Goal: Information Seeking & Learning: Learn about a topic

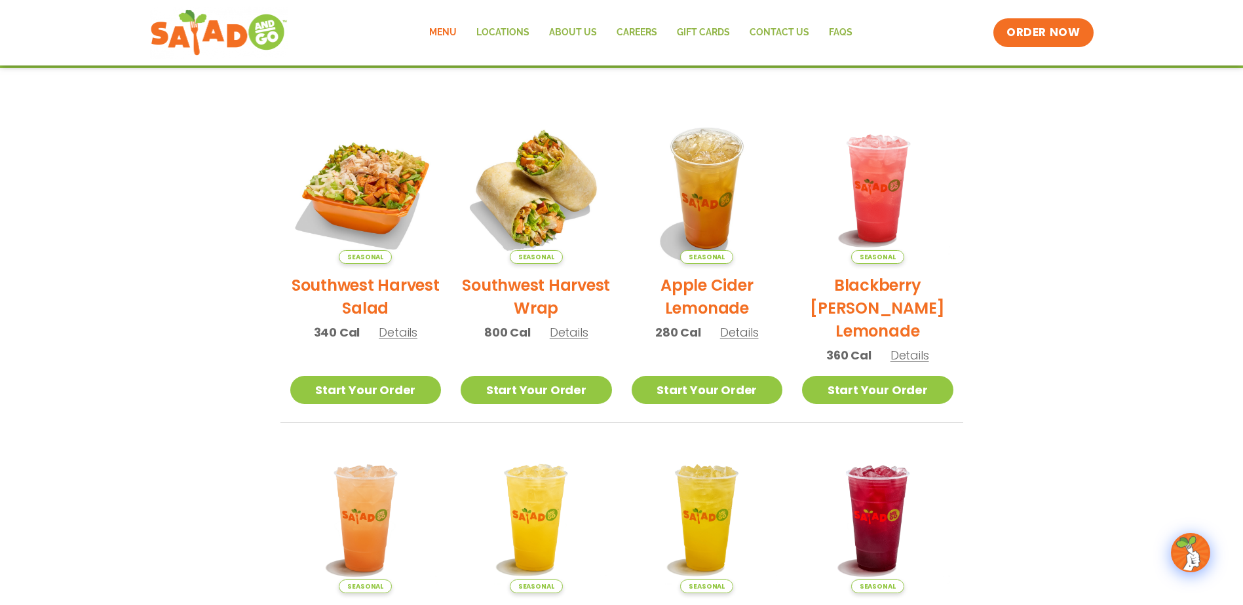
scroll to position [39, 0]
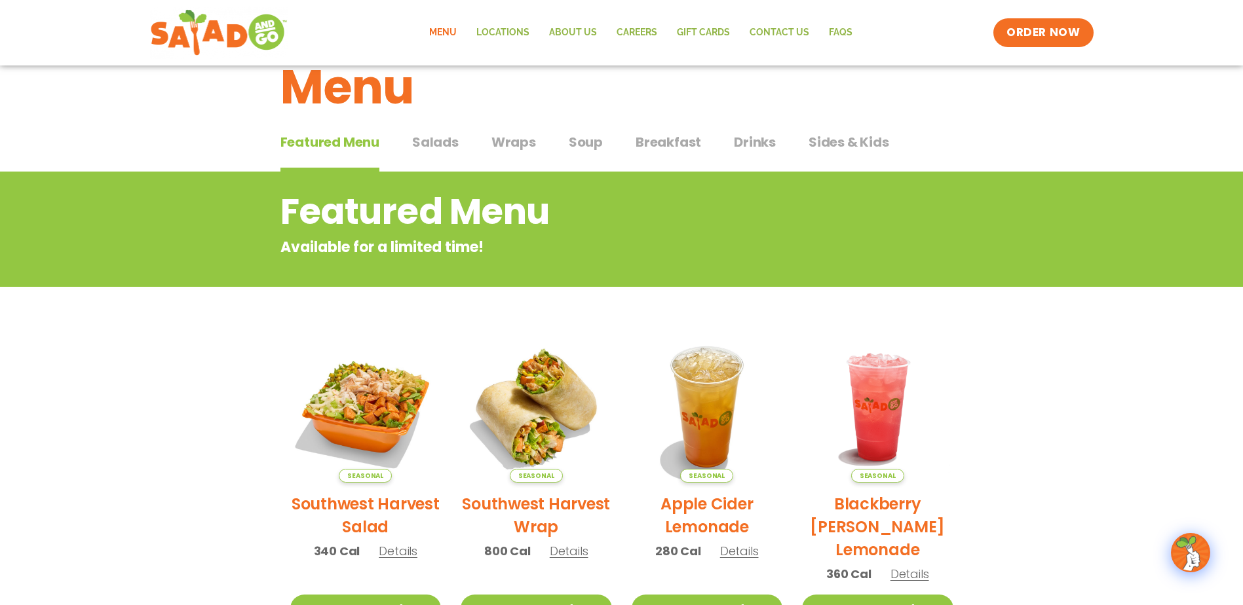
click at [510, 145] on span "Wraps" at bounding box center [513, 142] width 45 height 20
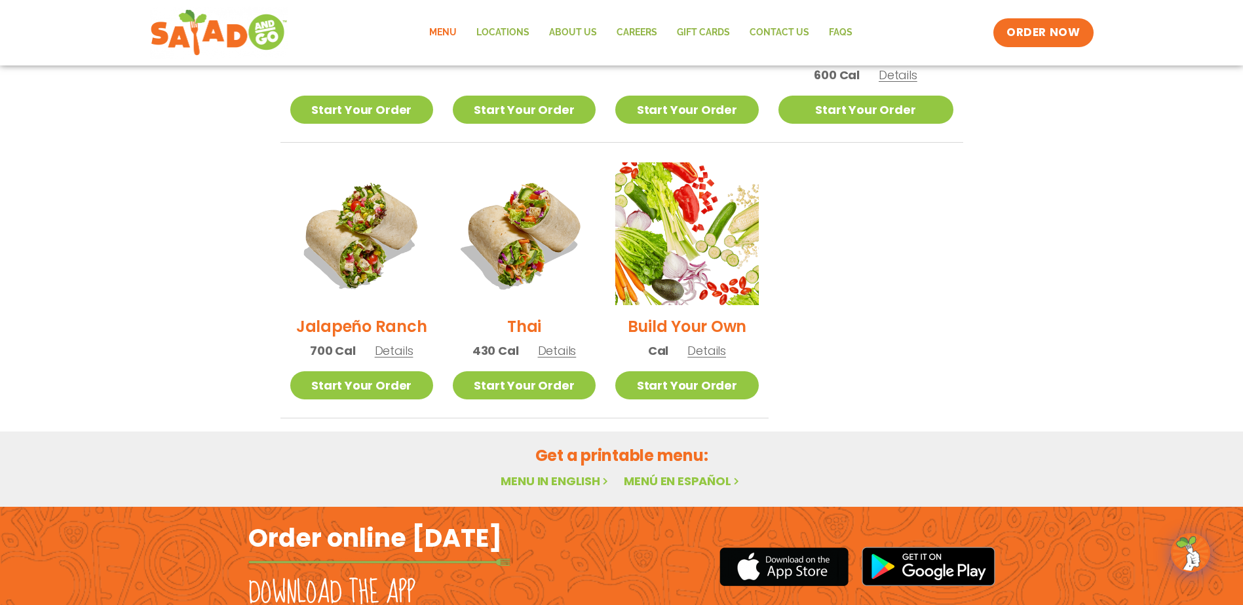
scroll to position [890, 0]
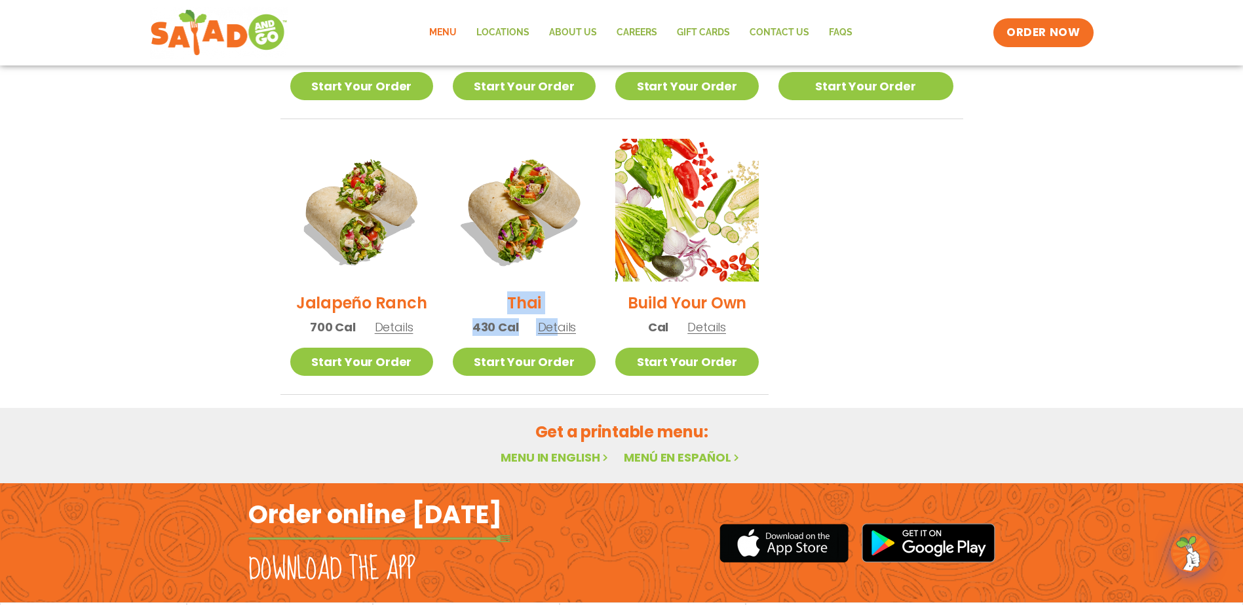
drag, startPoint x: 569, startPoint y: 286, endPoint x: 518, endPoint y: 286, distance: 50.4
click at [518, 286] on div "Thai 430 Cal Details" at bounding box center [524, 243] width 143 height 209
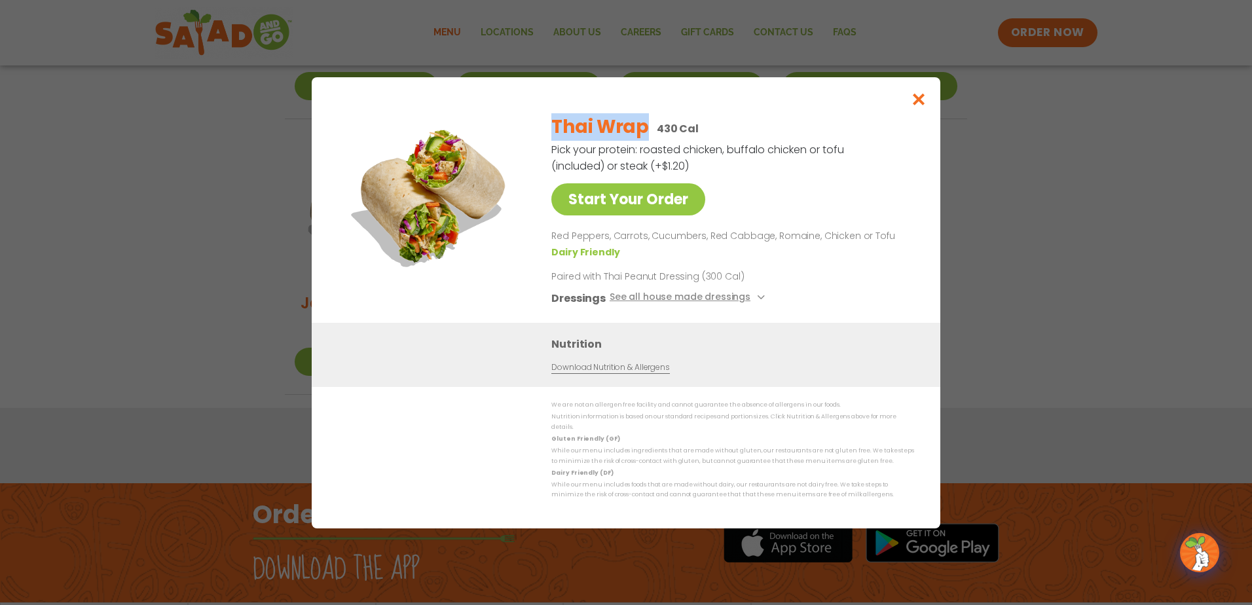
drag, startPoint x: 552, startPoint y: 132, endPoint x: 647, endPoint y: 135, distance: 95.7
click at [647, 135] on div "Thai Wrap 430 Cal" at bounding box center [731, 127] width 358 height 28
drag, startPoint x: 647, startPoint y: 135, endPoint x: 617, endPoint y: 130, distance: 30.6
copy h2 "Thai Wrap"
click at [919, 99] on icon "Close modal" at bounding box center [919, 99] width 16 height 14
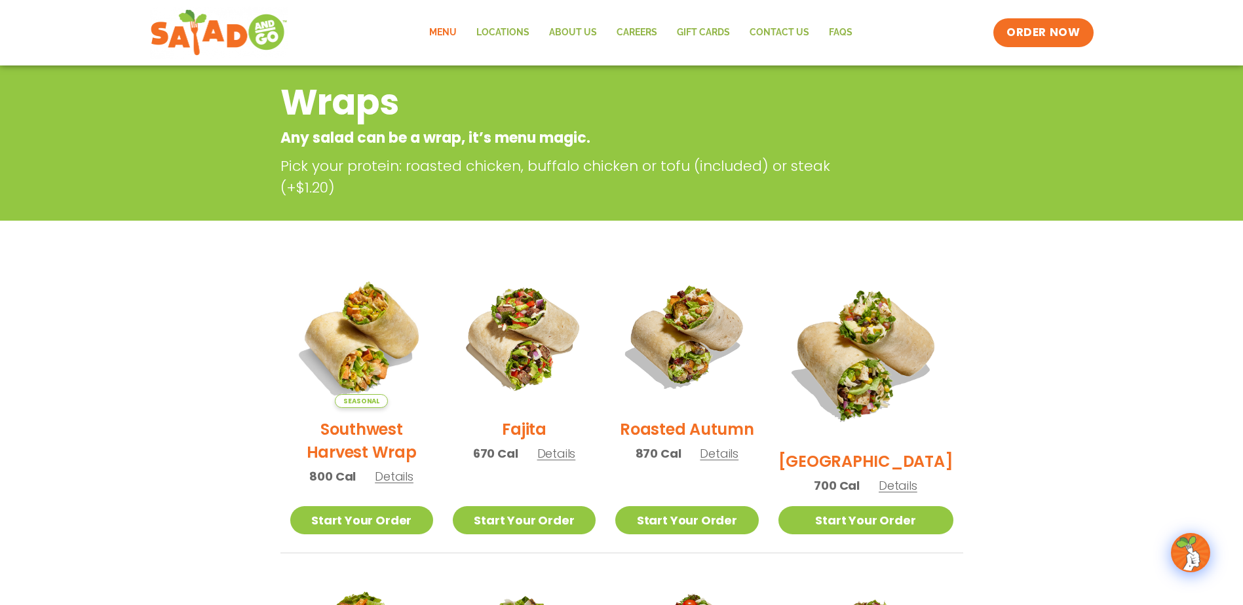
scroll to position [0, 0]
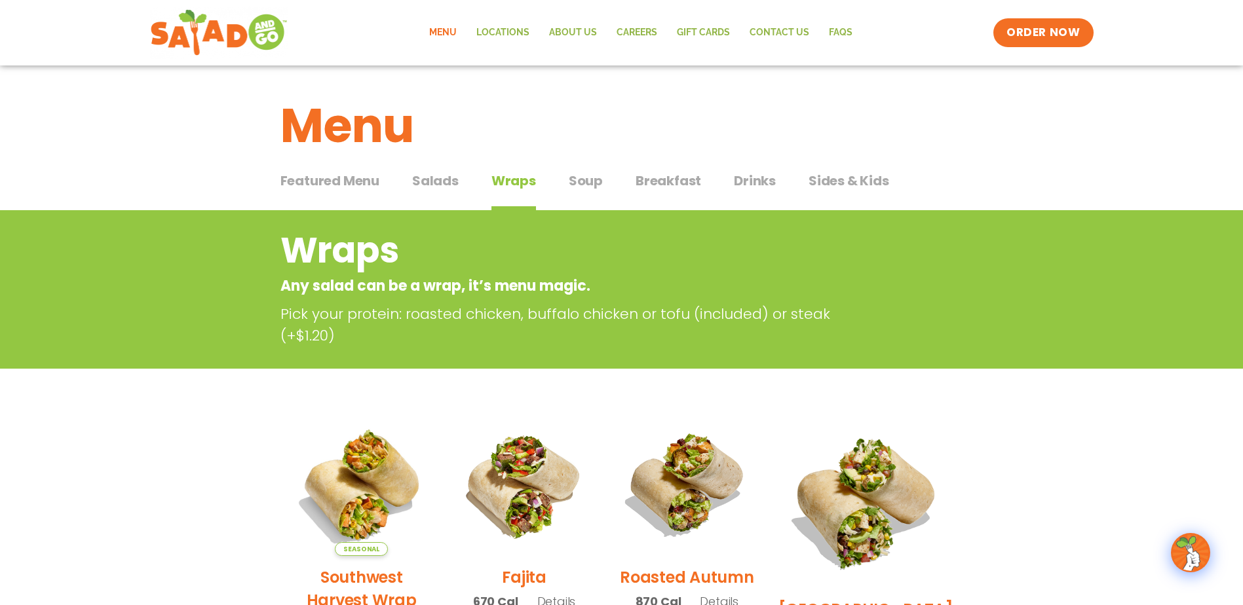
click at [834, 185] on span "Sides & Kids" at bounding box center [848, 181] width 81 height 20
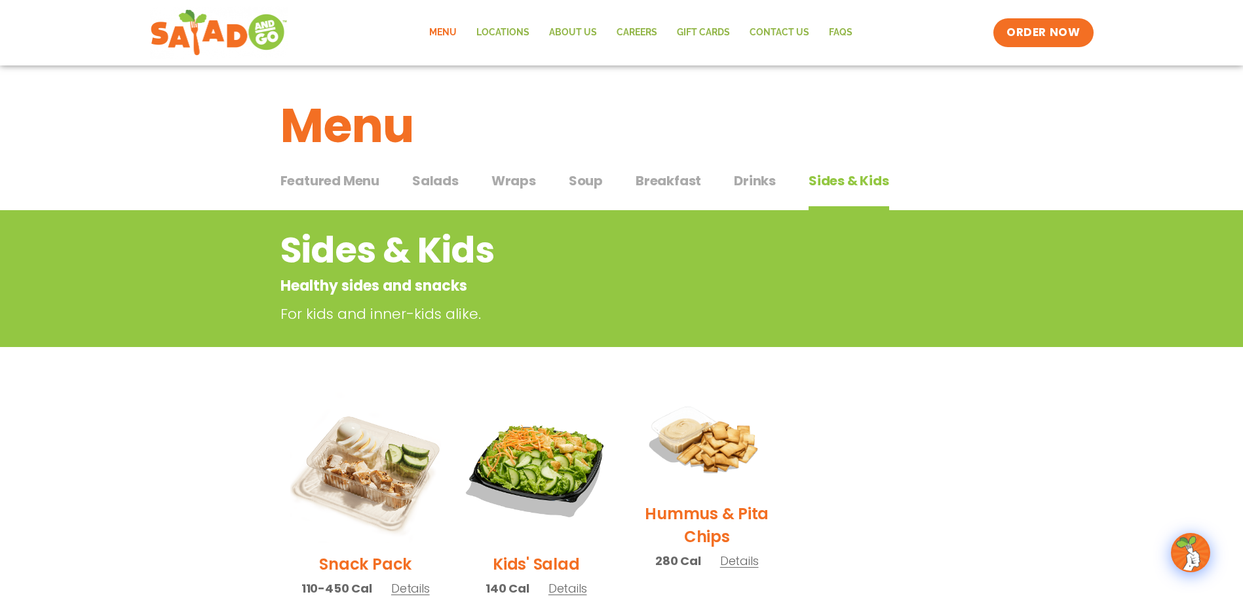
click at [762, 185] on span "Drinks" at bounding box center [755, 181] width 42 height 20
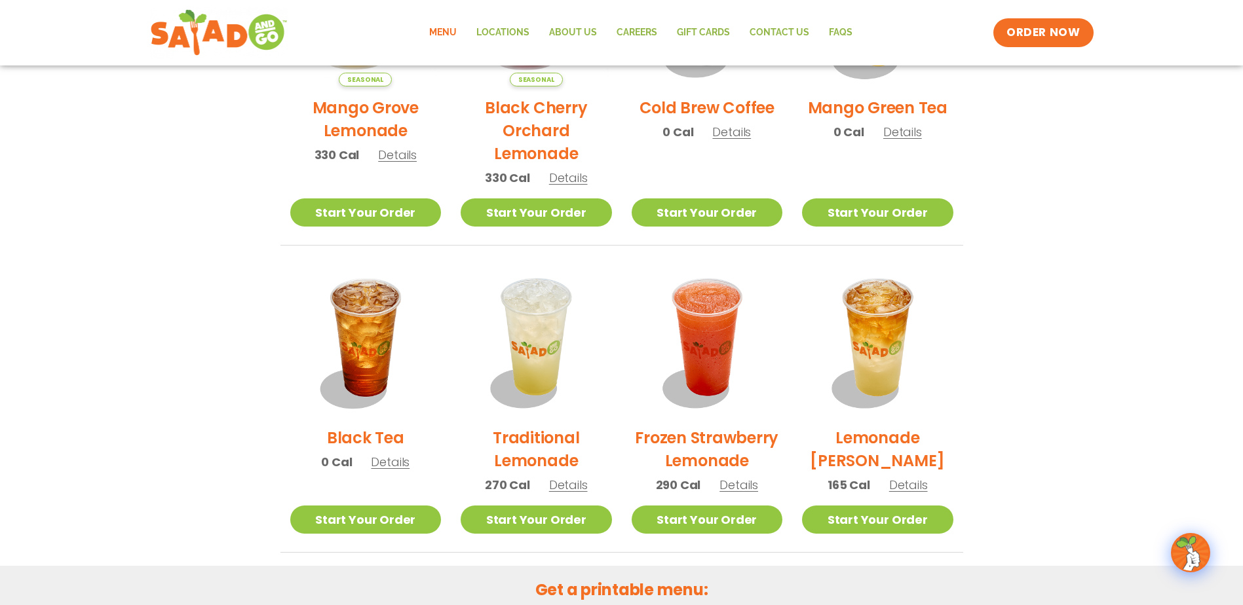
scroll to position [851, 0]
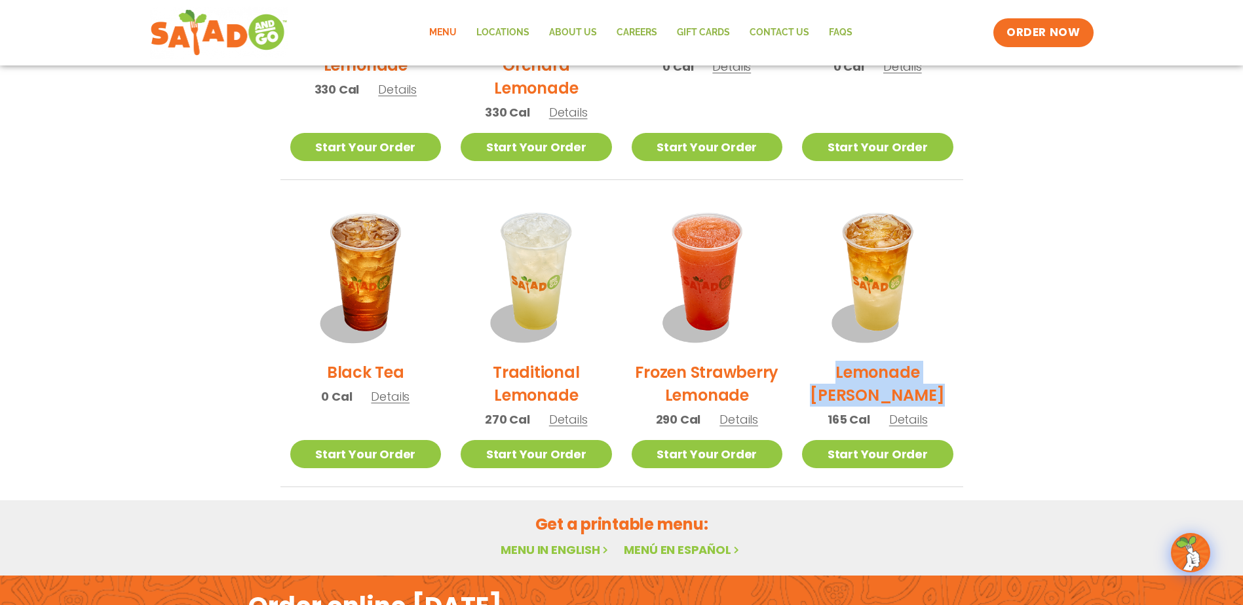
drag, startPoint x: 808, startPoint y: 369, endPoint x: 916, endPoint y: 388, distance: 109.7
click at [916, 388] on h2 "Lemonade [PERSON_NAME]" at bounding box center [877, 384] width 151 height 46
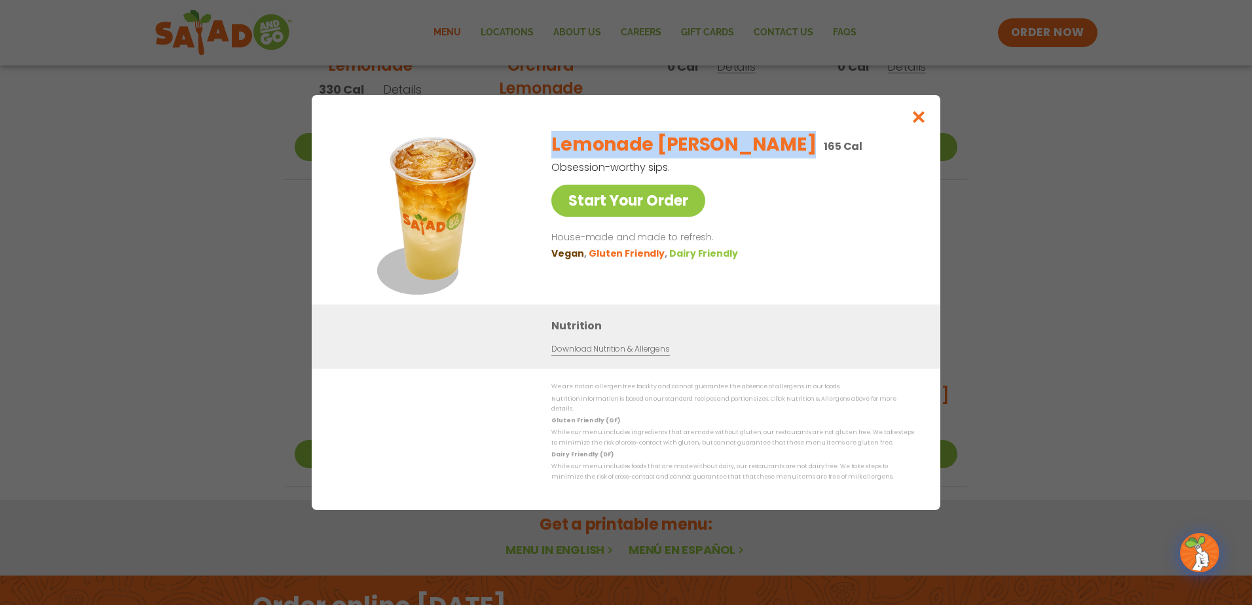
drag, startPoint x: 548, startPoint y: 153, endPoint x: 783, endPoint y: 151, distance: 234.5
click at [783, 151] on div "Start Your Order Lemonade [PERSON_NAME] 165 Cal Obsession-worthy sips. Start Yo…" at bounding box center [626, 212] width 576 height 183
drag, startPoint x: 783, startPoint y: 151, endPoint x: 726, endPoint y: 143, distance: 56.9
copy h2 "Lemonade [PERSON_NAME]"
click at [918, 119] on icon "Close modal" at bounding box center [919, 117] width 16 height 14
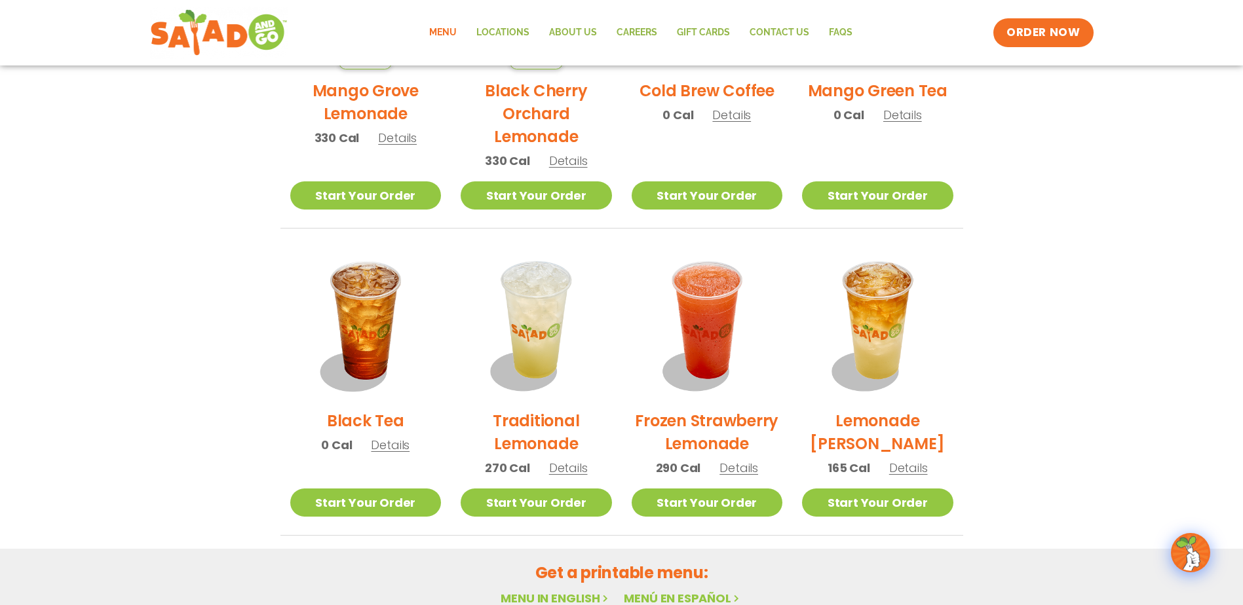
scroll to position [734, 0]
